Goal: Find specific page/section: Find specific page/section

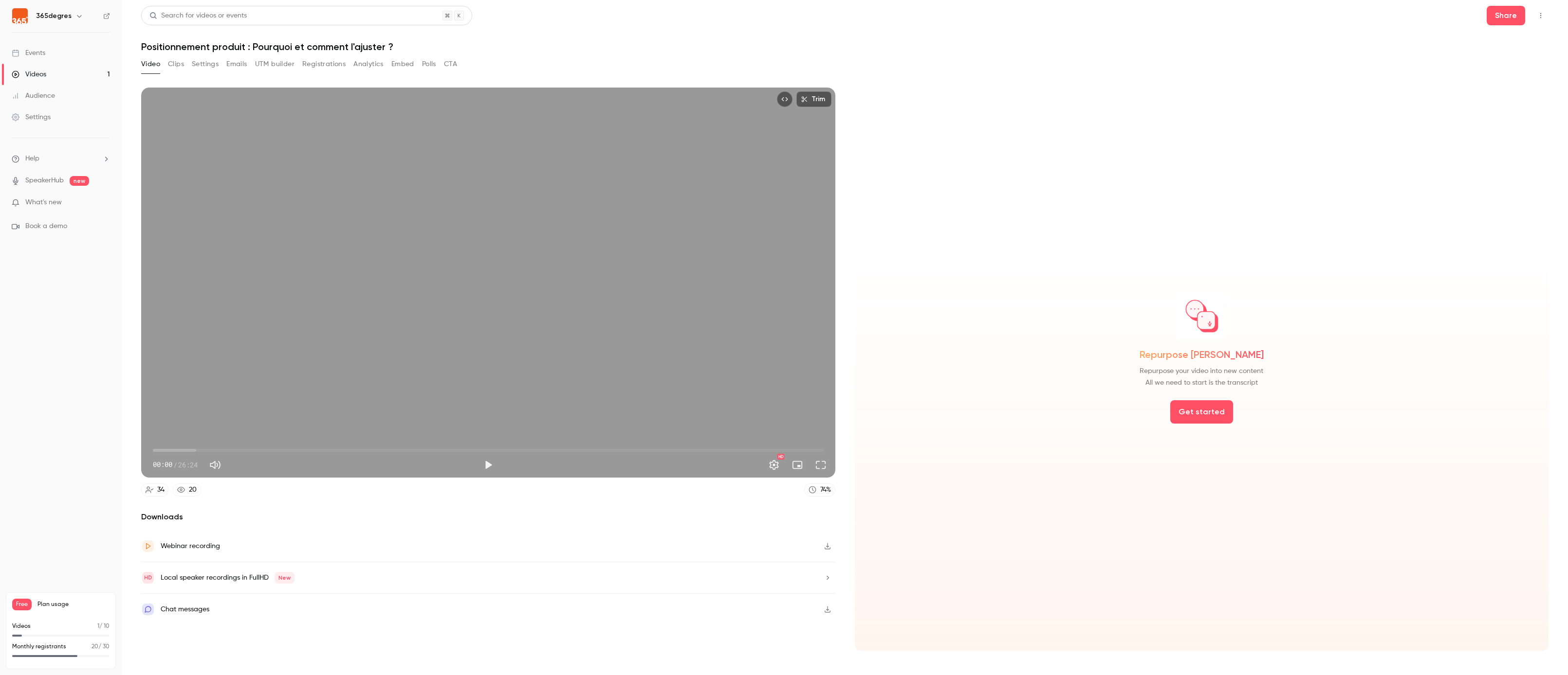
click at [238, 62] on button "Emails" at bounding box center [236, 64] width 20 height 16
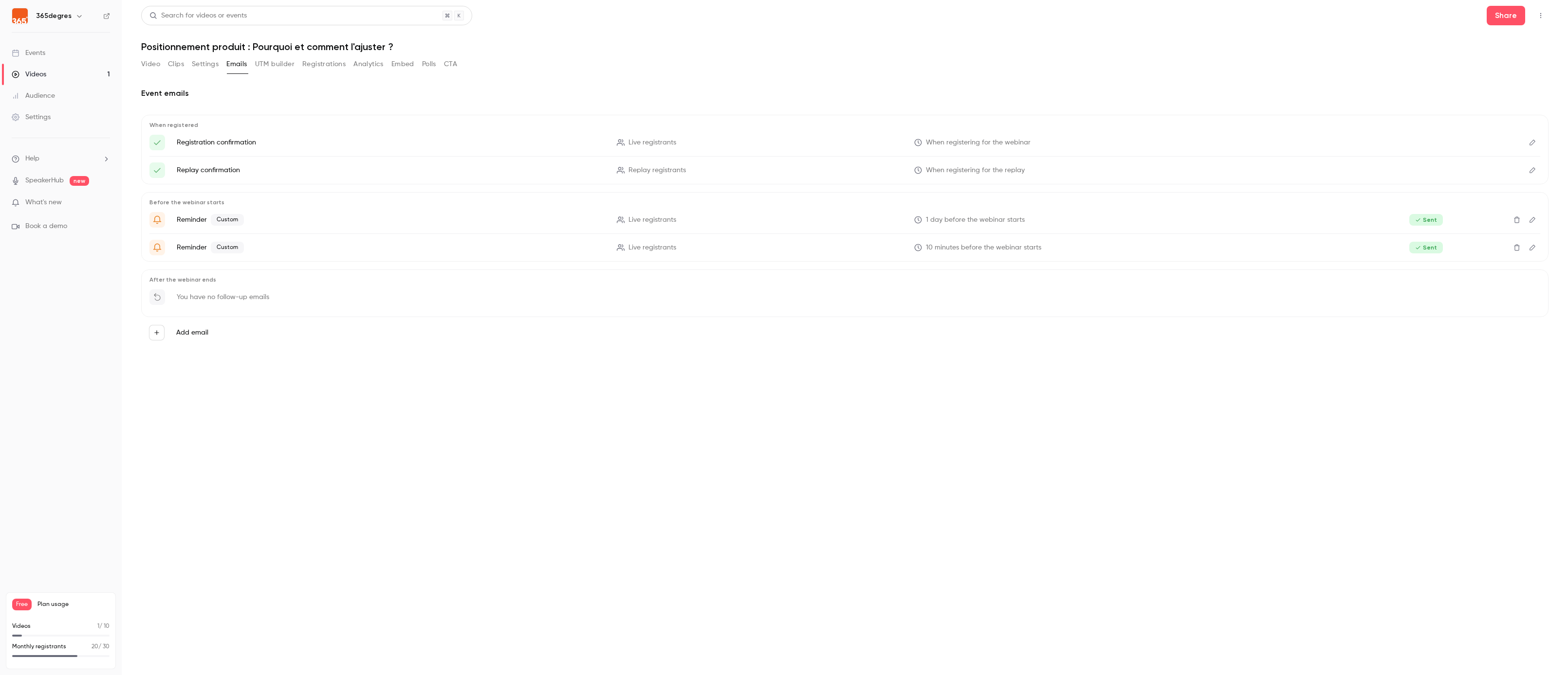
click at [272, 62] on button "UTM builder" at bounding box center [275, 64] width 39 height 16
click at [306, 64] on button "Registrations" at bounding box center [324, 64] width 43 height 16
